Goal: Task Accomplishment & Management: Manage account settings

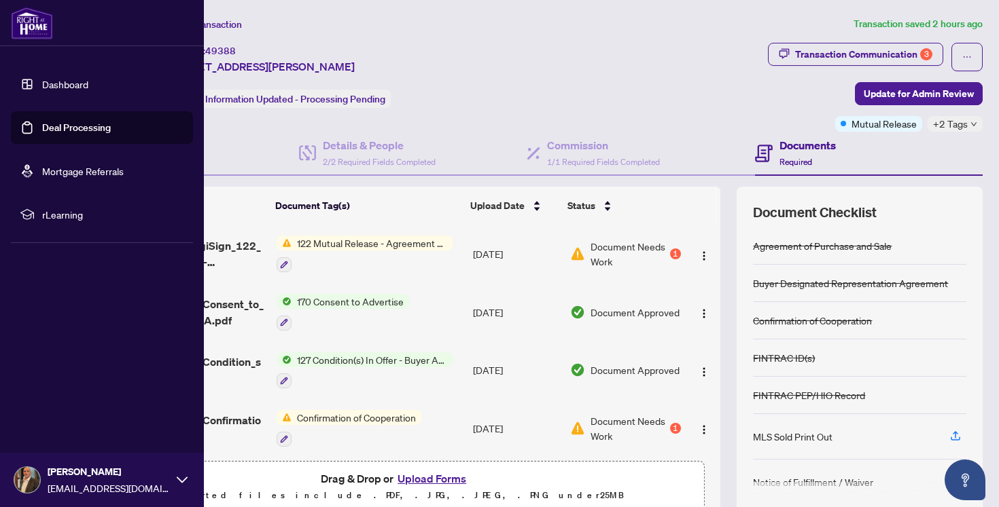
click at [76, 122] on link "Deal Processing" at bounding box center [76, 128] width 69 height 12
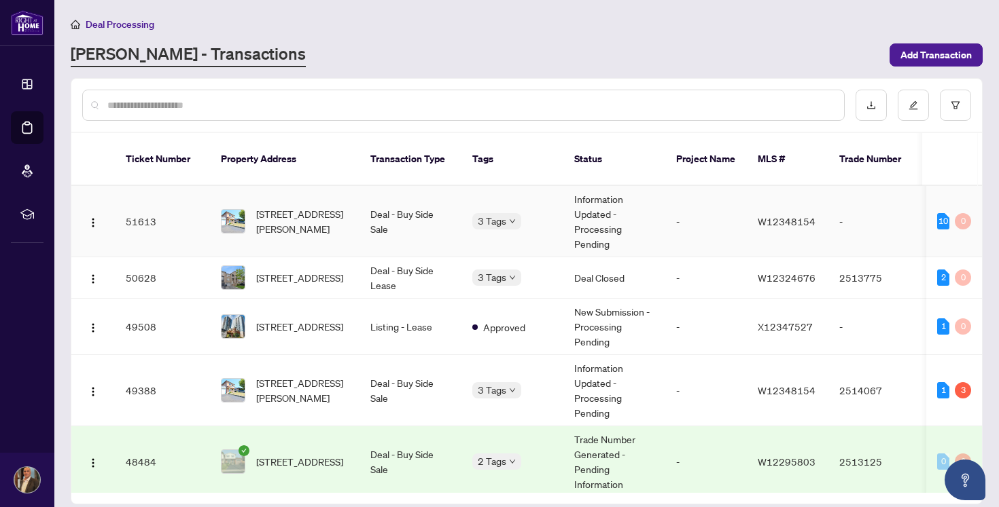
scroll to position [80, 0]
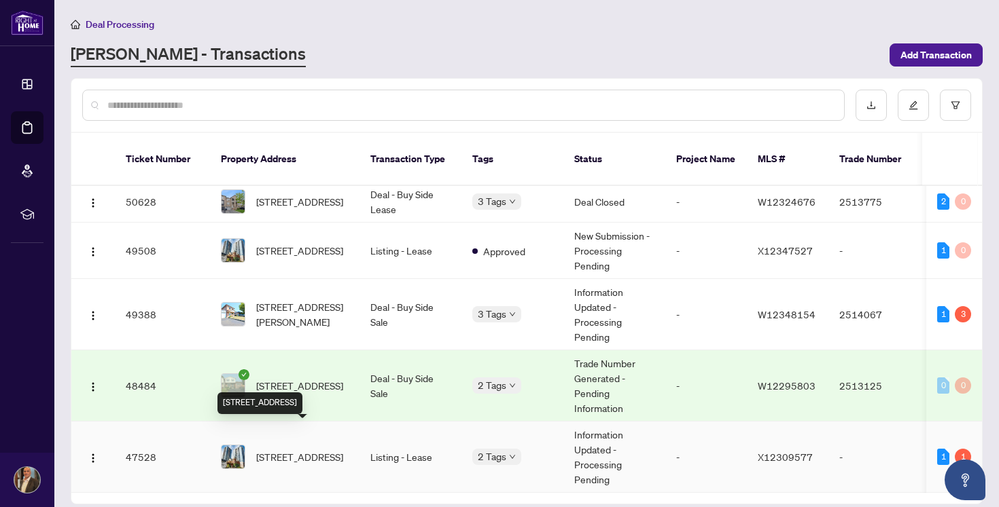
click at [327, 450] on span "[STREET_ADDRESS]" at bounding box center [299, 457] width 87 height 15
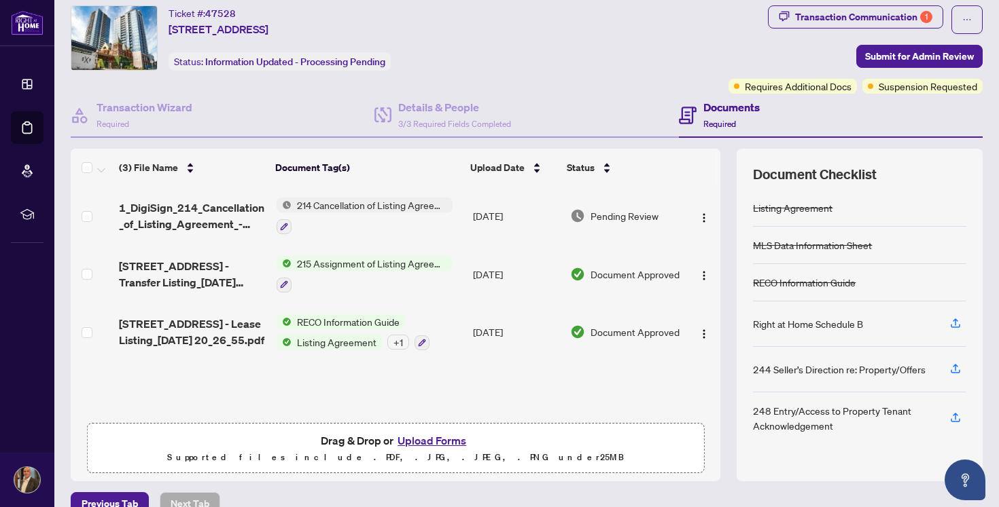
scroll to position [36, 0]
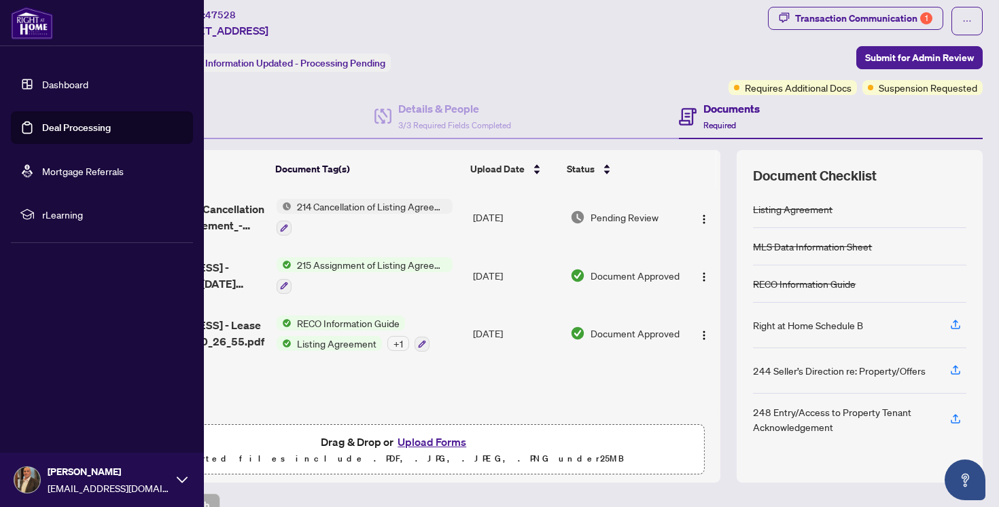
click at [57, 133] on link "Deal Processing" at bounding box center [76, 128] width 69 height 12
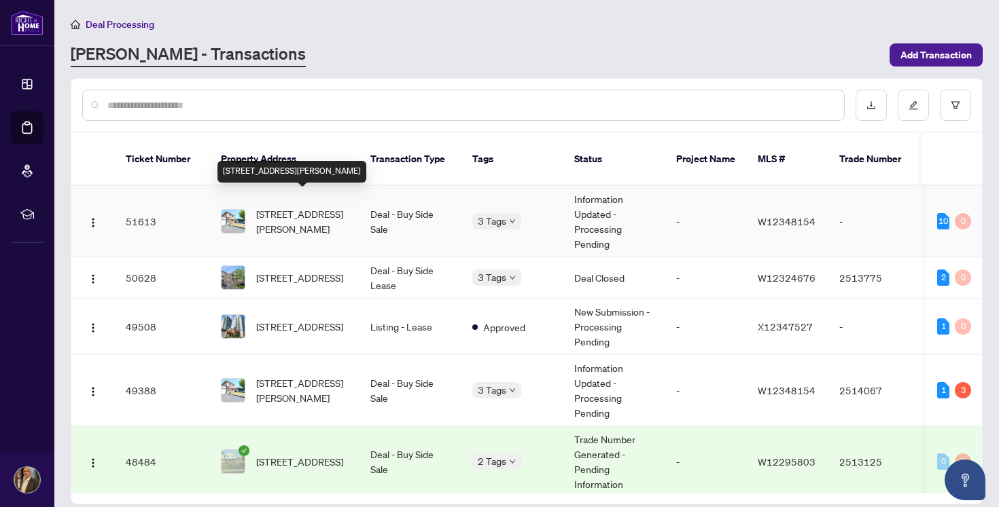
click at [270, 207] on span "[STREET_ADDRESS][PERSON_NAME]" at bounding box center [302, 222] width 92 height 30
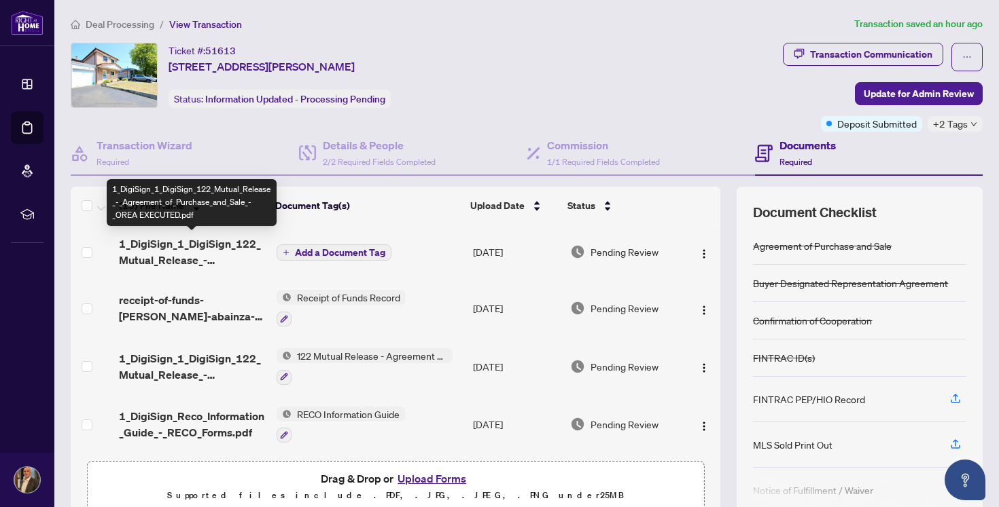
click at [209, 249] on span "1_DigiSign_1_DigiSign_122_Mutual_Release_-_Agreement_of_Purchase_and_Sale_-_ORE…" at bounding box center [192, 252] width 146 height 33
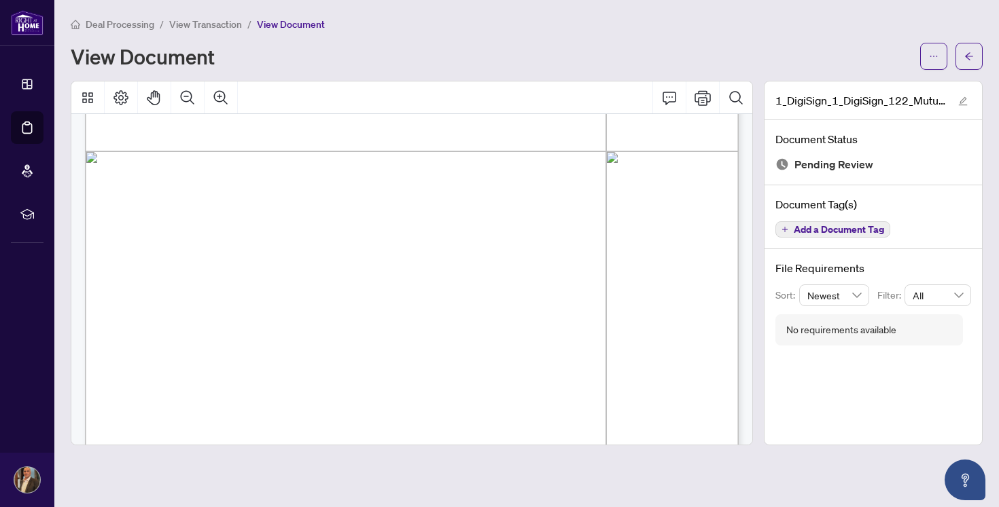
scroll to position [542, 0]
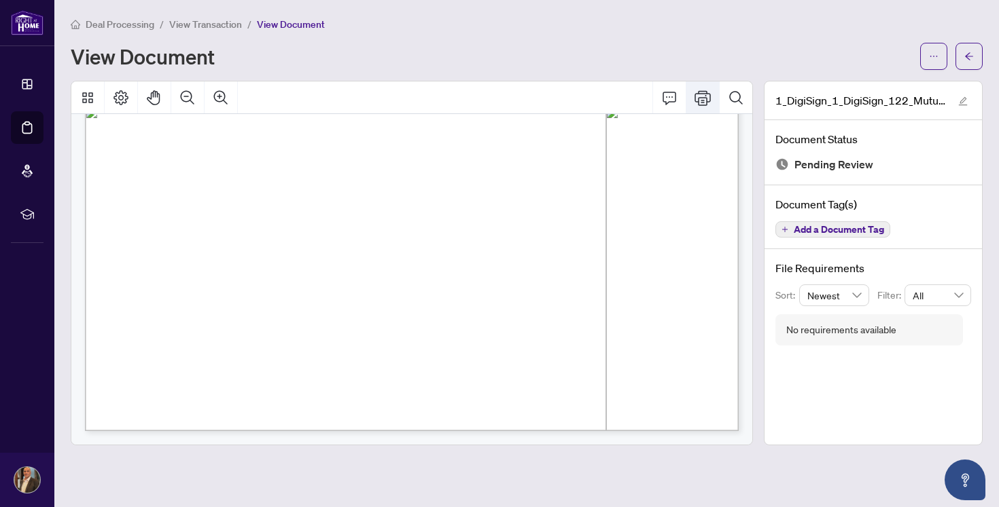
click at [702, 93] on icon "Print" at bounding box center [702, 98] width 16 height 16
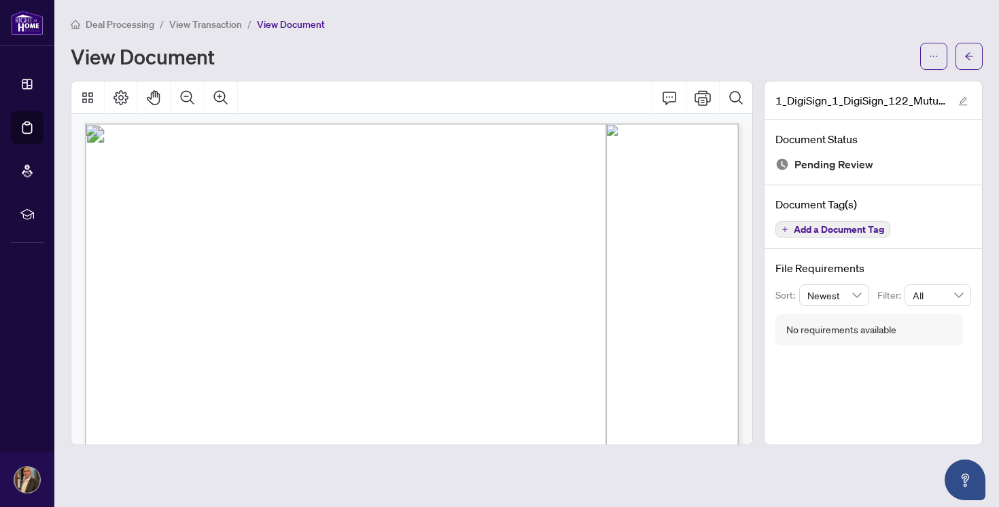
scroll to position [0, 0]
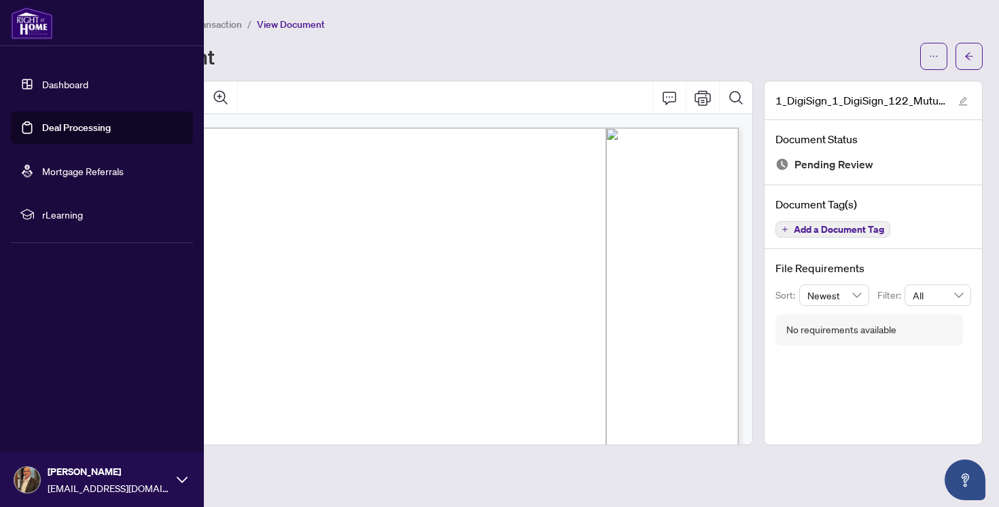
click at [76, 134] on link "Deal Processing" at bounding box center [76, 128] width 69 height 12
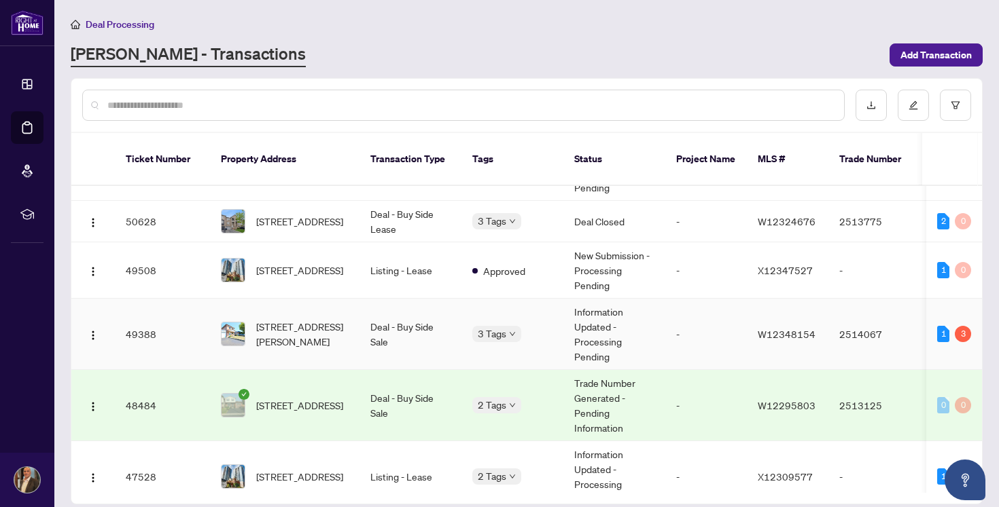
scroll to position [56, 0]
click at [296, 320] on span "[STREET_ADDRESS][PERSON_NAME]" at bounding box center [302, 335] width 92 height 30
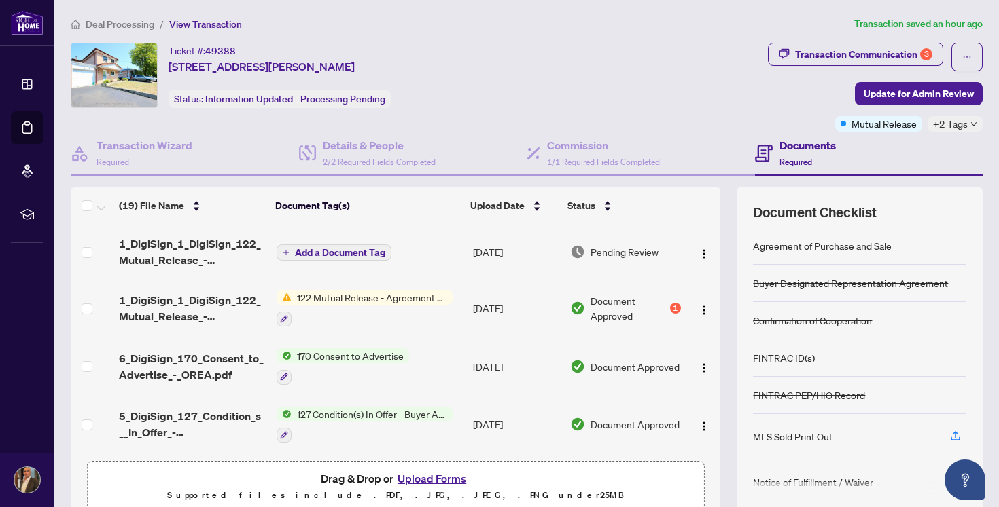
click at [353, 300] on span "122 Mutual Release - Agreement of Purchase and Sale" at bounding box center [371, 297] width 161 height 15
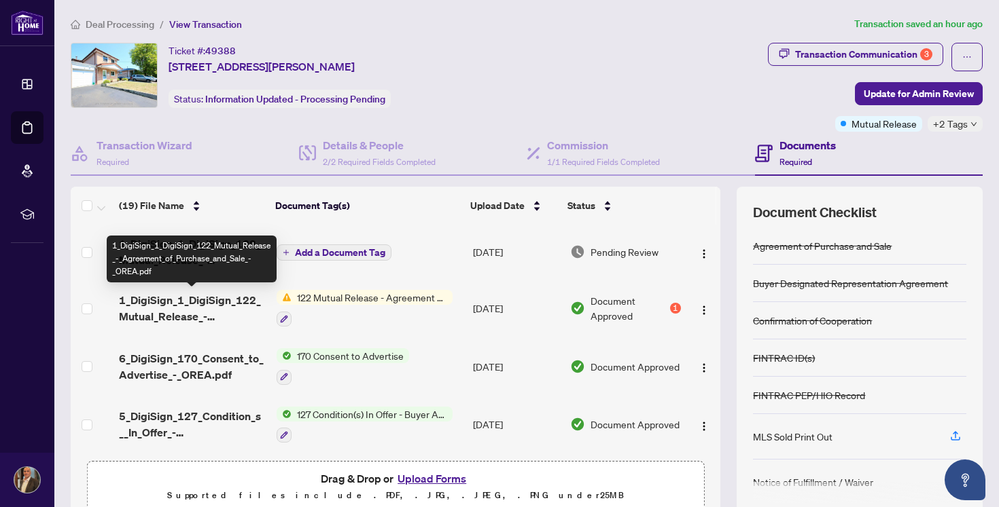
click at [190, 303] on span "1_DigiSign_1_DigiSign_122_Mutual_Release_-_Agreement_of_Purchase_and_Sale_-_ORE…" at bounding box center [192, 308] width 146 height 33
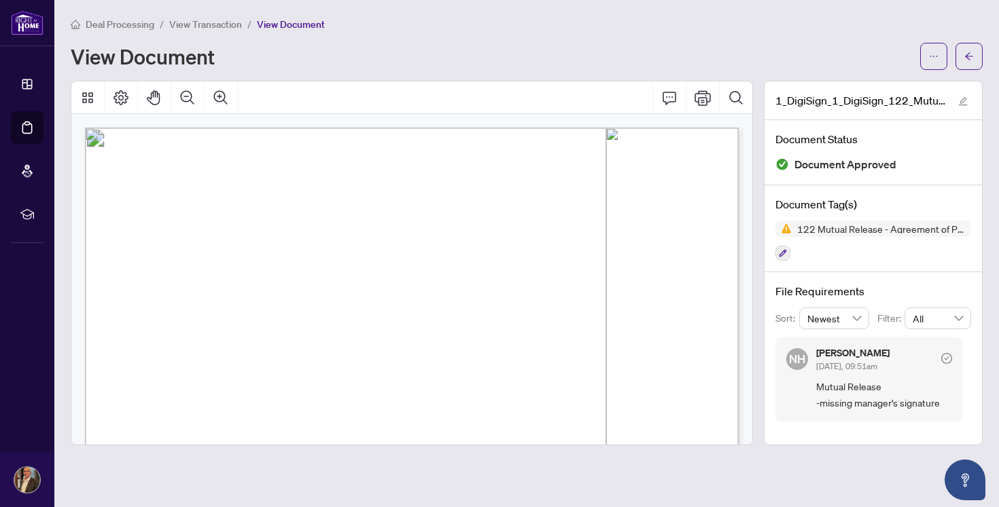
click at [515, 33] on div "Deal Processing / View Transaction / View Document View Document" at bounding box center [527, 43] width 912 height 54
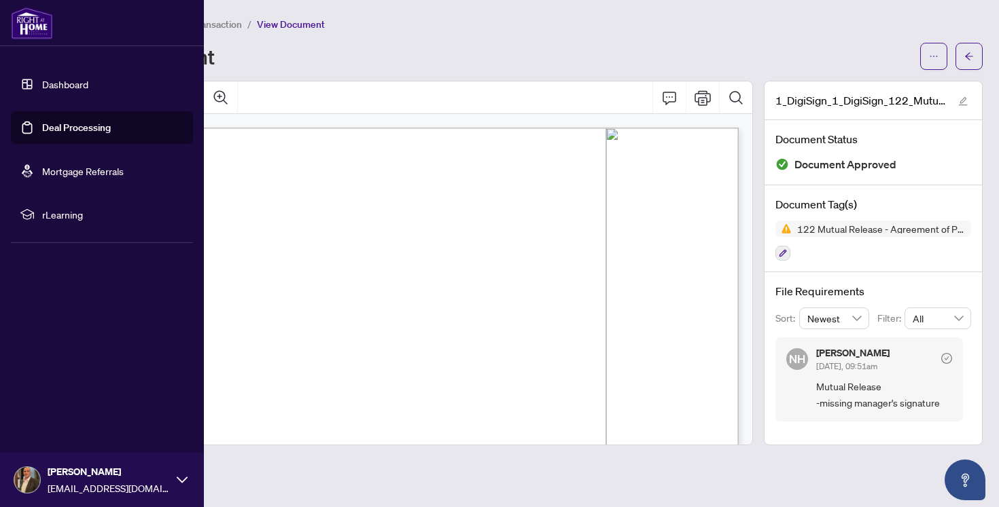
click at [74, 130] on link "Deal Processing" at bounding box center [76, 128] width 69 height 12
